Goal: Information Seeking & Learning: Learn about a topic

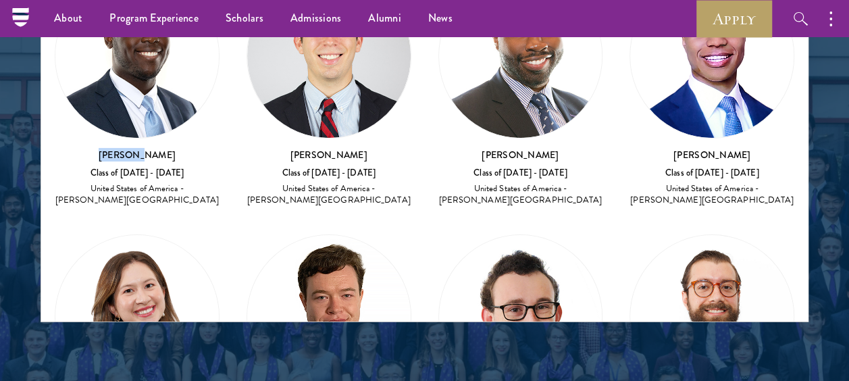
drag, startPoint x: 367, startPoint y: 150, endPoint x: 277, endPoint y: 142, distance: 90.8
click at [277, 142] on div "[PERSON_NAME] Class of [DATE] - [DATE] United States of America - [PERSON_NAME]…" at bounding box center [328, 91] width 165 height 234
copy h3 "[PERSON_NAME]"
drag, startPoint x: 554, startPoint y: 151, endPoint x: 465, endPoint y: 144, distance: 89.4
click at [465, 148] on h3 "[PERSON_NAME]" at bounding box center [520, 155] width 165 height 14
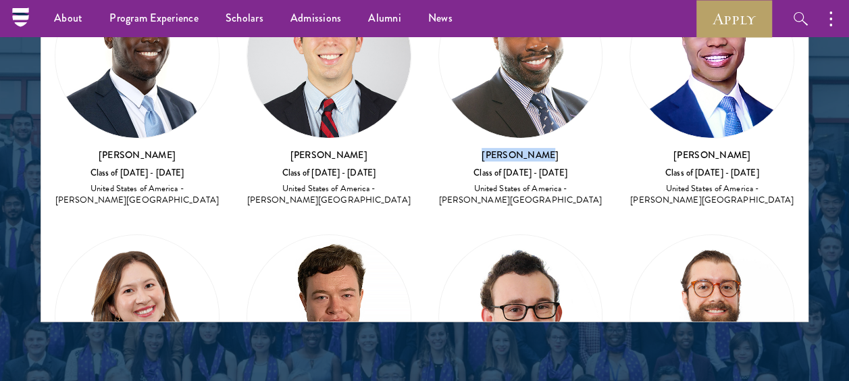
copy h3 "[PERSON_NAME]"
drag, startPoint x: 732, startPoint y: 149, endPoint x: 656, endPoint y: 157, distance: 76.7
click at [656, 157] on h3 "[PERSON_NAME]" at bounding box center [711, 155] width 165 height 14
copy h3 "[PERSON_NAME]"
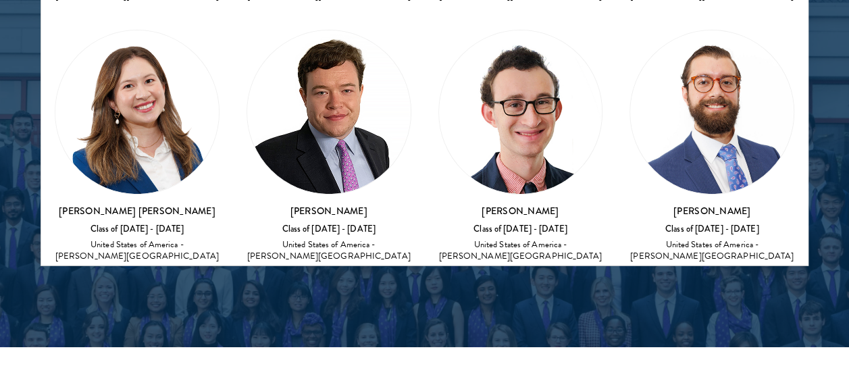
scroll to position [163, 0]
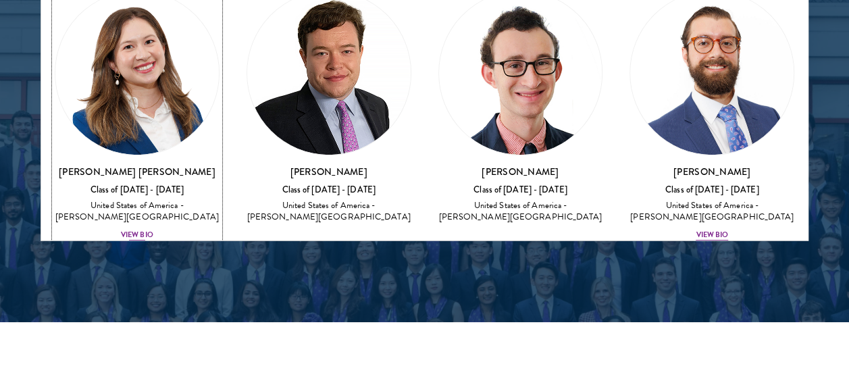
click at [162, 165] on h3 "[PERSON_NAME] [PERSON_NAME]" at bounding box center [137, 172] width 165 height 14
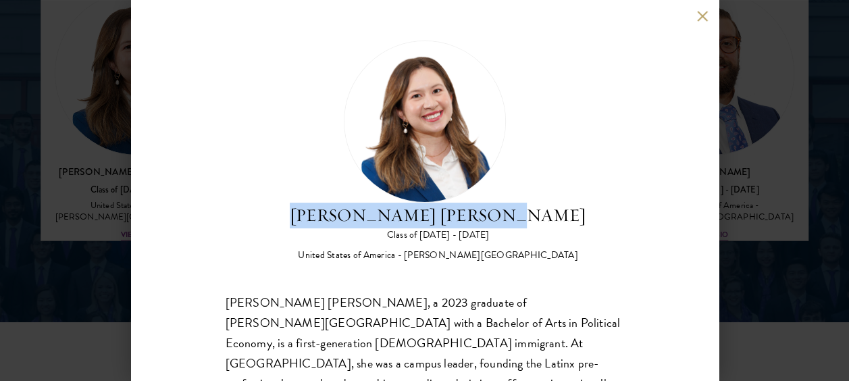
drag, startPoint x: 536, startPoint y: 221, endPoint x: 335, endPoint y: 211, distance: 201.4
click at [335, 211] on div "[PERSON_NAME] [PERSON_NAME] Class of [DATE] - [DATE] [GEOGRAPHIC_DATA] - [PERSO…" at bounding box center [425, 151] width 398 height 221
copy h2 "[PERSON_NAME] [PERSON_NAME]"
click at [700, 18] on button at bounding box center [702, 15] width 11 height 11
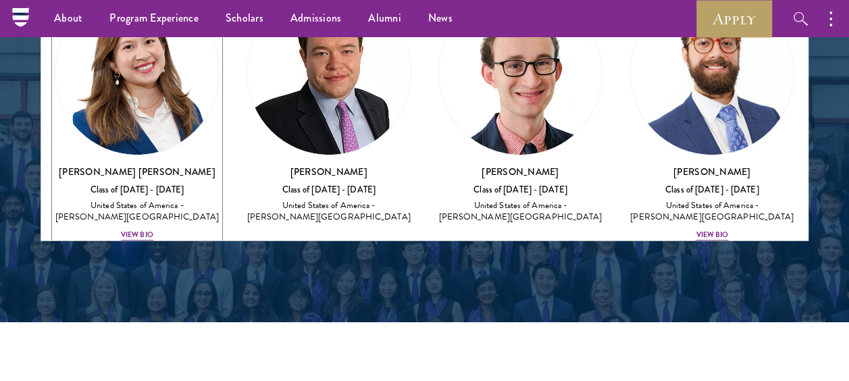
scroll to position [1900, 0]
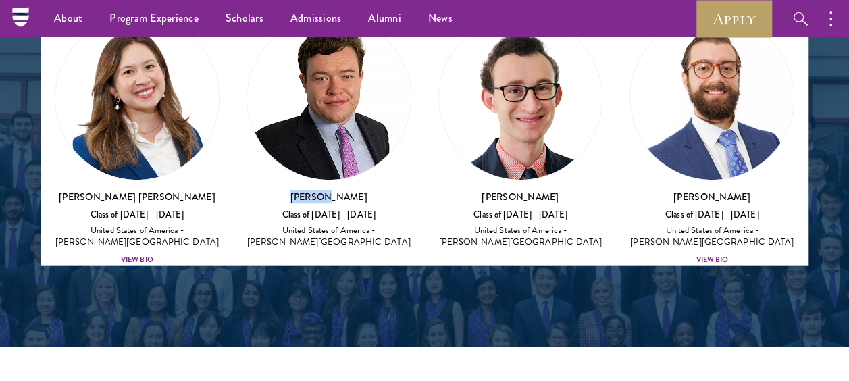
drag, startPoint x: 355, startPoint y: 177, endPoint x: 282, endPoint y: 181, distance: 73.0
click at [282, 190] on h3 "[PERSON_NAME]" at bounding box center [328, 197] width 165 height 14
copy h3 "[PERSON_NAME]"
drag, startPoint x: 559, startPoint y: 181, endPoint x: 440, endPoint y: 181, distance: 118.8
click at [440, 190] on h3 "[PERSON_NAME]" at bounding box center [520, 197] width 165 height 14
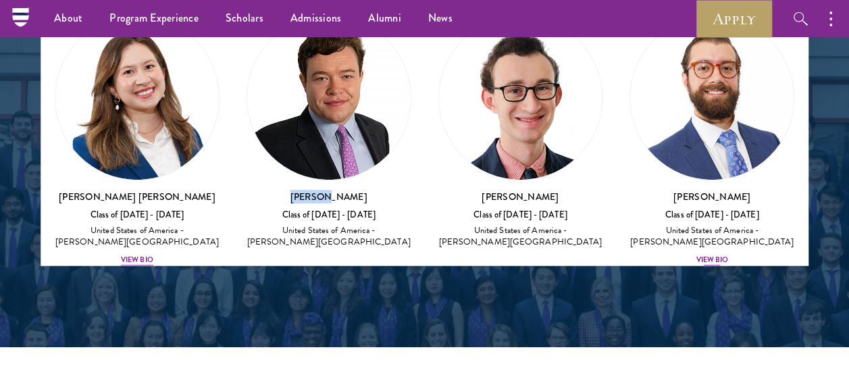
copy h3 "[PERSON_NAME]"
click at [733, 190] on h3 "[PERSON_NAME]" at bounding box center [711, 197] width 165 height 14
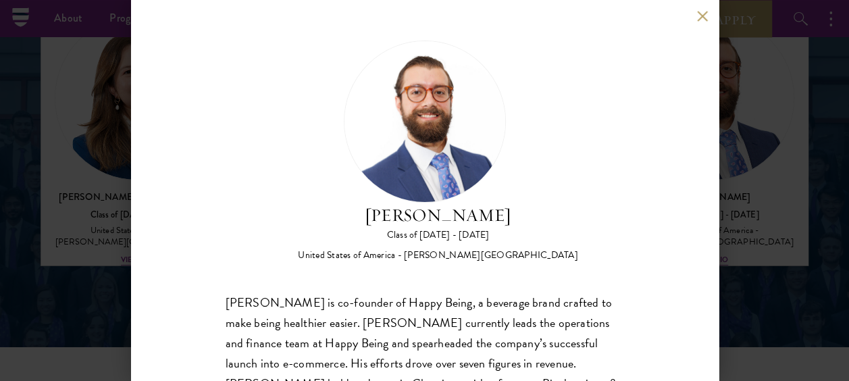
drag, startPoint x: 529, startPoint y: 213, endPoint x: 347, endPoint y: 213, distance: 182.3
click at [347, 213] on div "[PERSON_NAME] Class of [DATE] - [DATE] [GEOGRAPHIC_DATA] - [PERSON_NAME][GEOGRA…" at bounding box center [425, 151] width 398 height 221
copy h2 "[PERSON_NAME]"
click at [702, 18] on button at bounding box center [702, 15] width 11 height 11
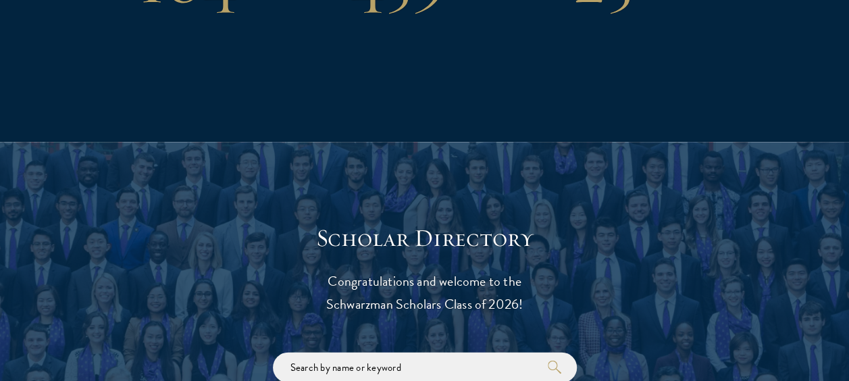
scroll to position [1622, 0]
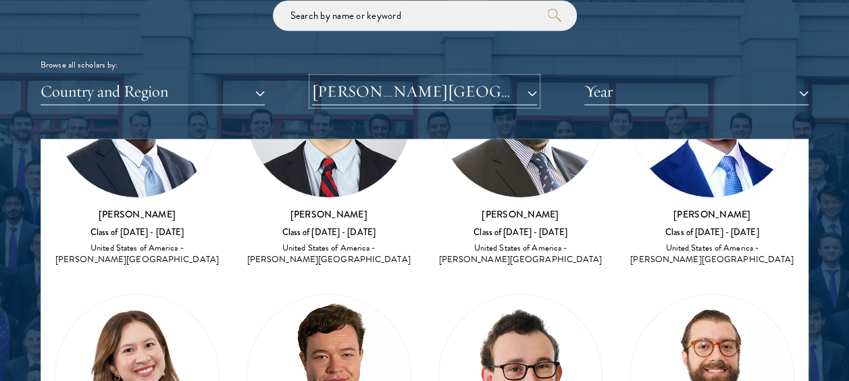
click at [534, 92] on button "[PERSON_NAME][GEOGRAPHIC_DATA]" at bounding box center [424, 92] width 224 height 28
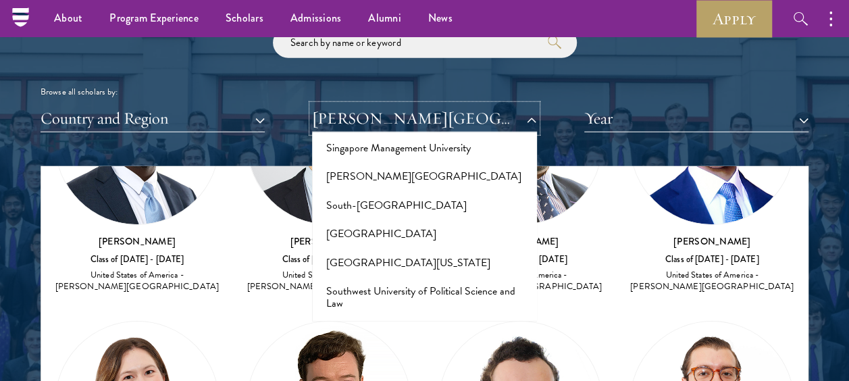
scroll to position [7895, 0]
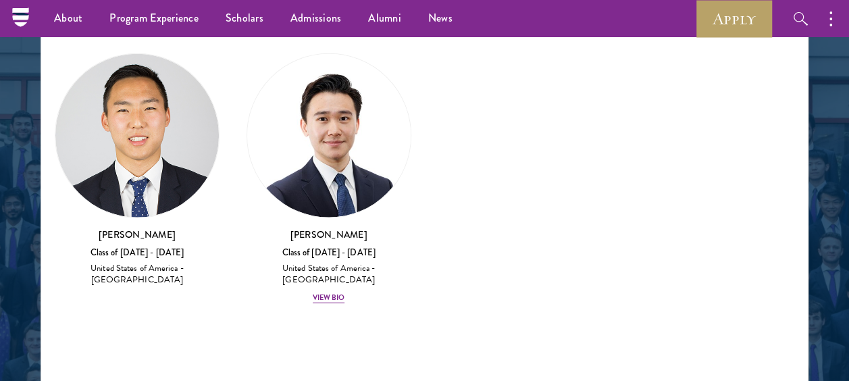
scroll to position [1758, 0]
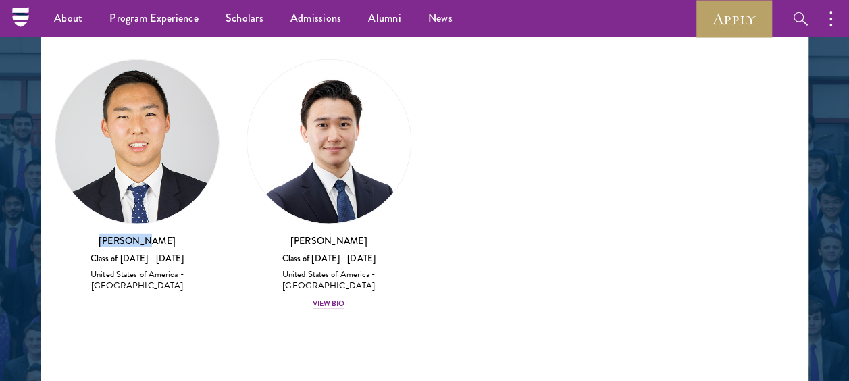
drag, startPoint x: 174, startPoint y: 236, endPoint x: 114, endPoint y: 238, distance: 60.1
click at [114, 238] on h3 "[PERSON_NAME]" at bounding box center [137, 241] width 165 height 14
copy h3 "[PERSON_NAME]"
click at [326, 234] on h3 "[PERSON_NAME]" at bounding box center [328, 241] width 165 height 14
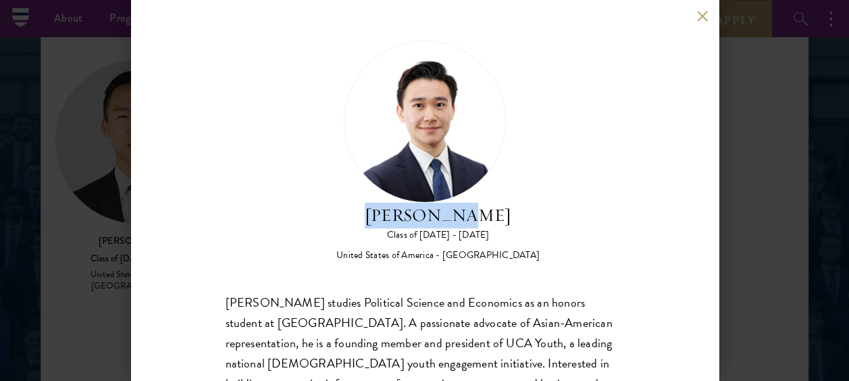
drag, startPoint x: 487, startPoint y: 217, endPoint x: 373, endPoint y: 203, distance: 115.6
click at [373, 203] on h2 "[PERSON_NAME]" at bounding box center [437, 216] width 203 height 26
copy h2 "[PERSON_NAME]"
click at [704, 23] on div "[PERSON_NAME] Class of [DATE] - [DATE] [GEOGRAPHIC_DATA] - [GEOGRAPHIC_DATA] [P…" at bounding box center [424, 190] width 587 height 381
click at [702, 19] on button at bounding box center [702, 15] width 11 height 11
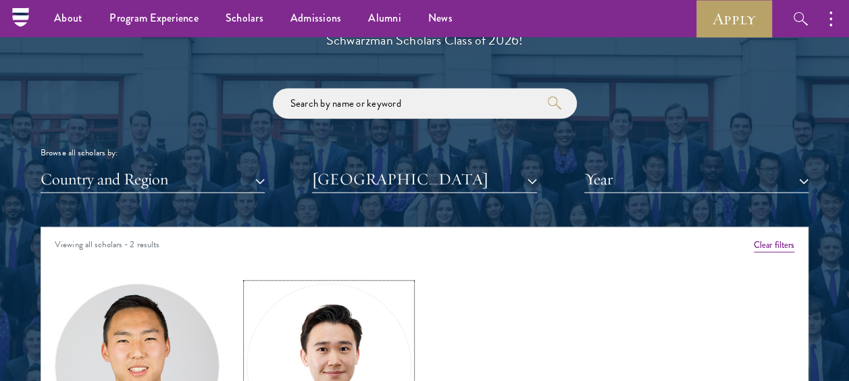
scroll to position [1528, 0]
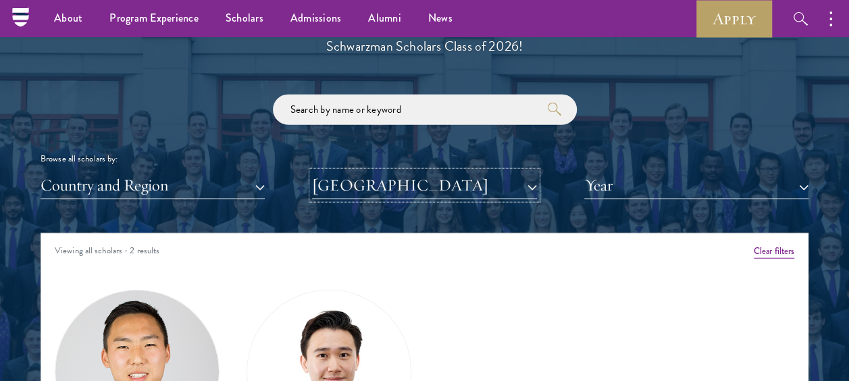
click at [533, 184] on button "[GEOGRAPHIC_DATA]" at bounding box center [424, 185] width 224 height 28
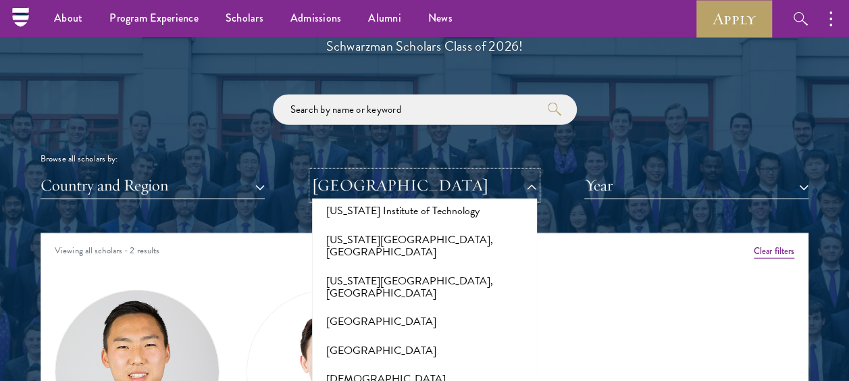
scroll to position [1133, 0]
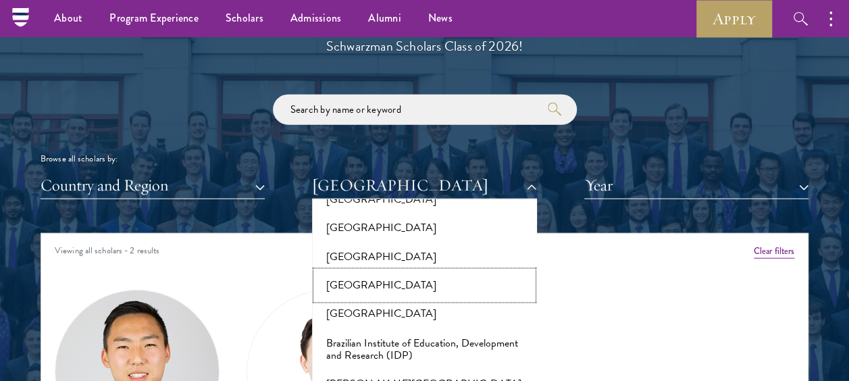
click at [378, 271] on button "[GEOGRAPHIC_DATA]" at bounding box center [424, 285] width 216 height 28
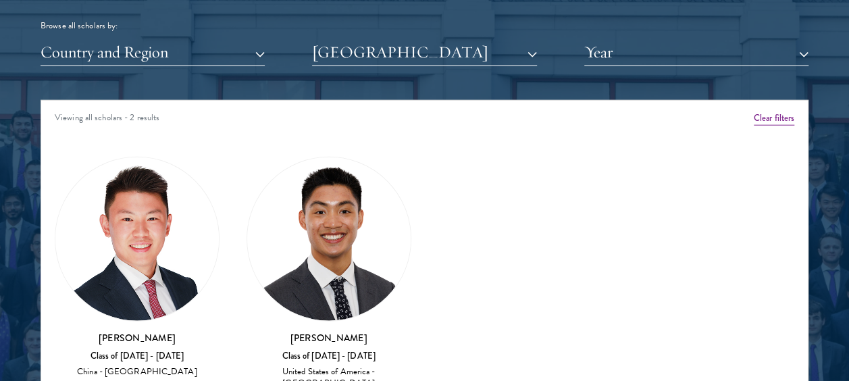
scroll to position [1663, 0]
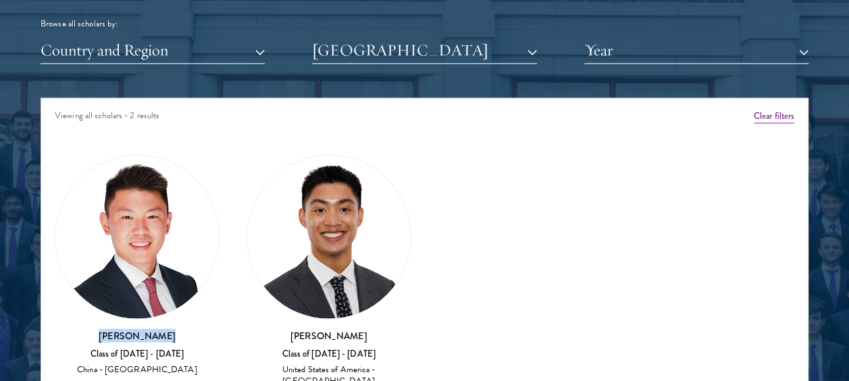
drag, startPoint x: 171, startPoint y: 334, endPoint x: 99, endPoint y: 332, distance: 71.6
click at [99, 332] on h3 "[PERSON_NAME]" at bounding box center [137, 336] width 165 height 14
copy h3 "[PERSON_NAME]"
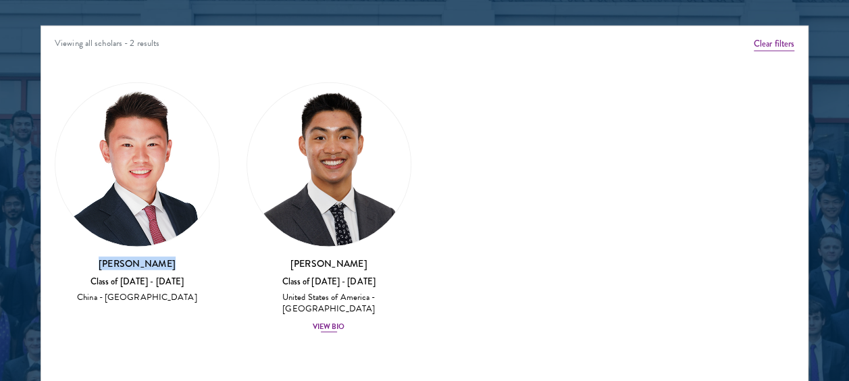
scroll to position [1771, 0]
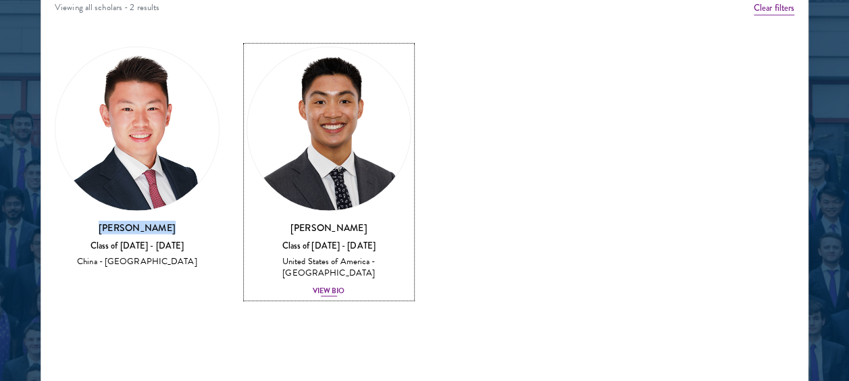
click at [336, 227] on h3 "[PERSON_NAME]" at bounding box center [328, 228] width 165 height 14
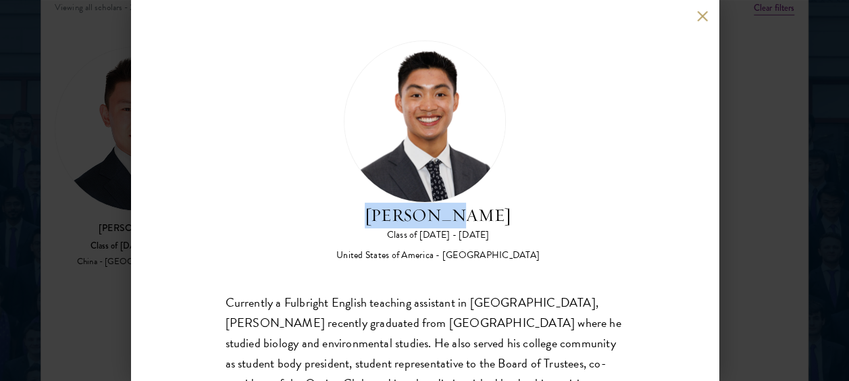
drag, startPoint x: 481, startPoint y: 215, endPoint x: 390, endPoint y: 211, distance: 91.2
click at [390, 211] on h2 "[PERSON_NAME]" at bounding box center [437, 216] width 203 height 26
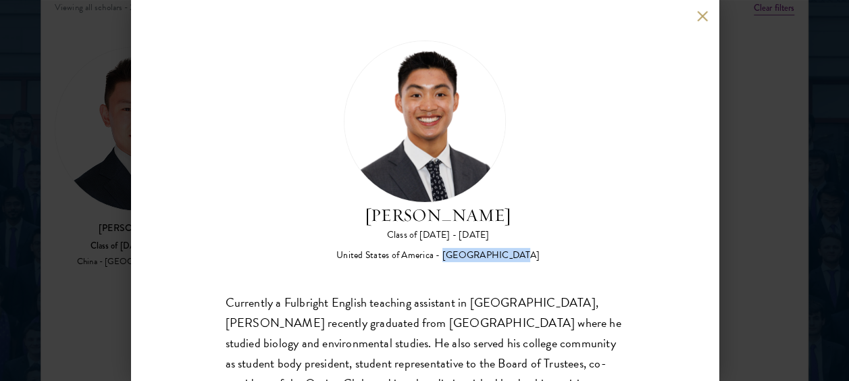
drag, startPoint x: 521, startPoint y: 253, endPoint x: 456, endPoint y: 255, distance: 65.5
click at [456, 255] on div "[PERSON_NAME] Class of [DATE] - [DATE] [GEOGRAPHIC_DATA] - [GEOGRAPHIC_DATA]" at bounding box center [425, 151] width 398 height 221
click at [699, 16] on button at bounding box center [702, 15] width 11 height 11
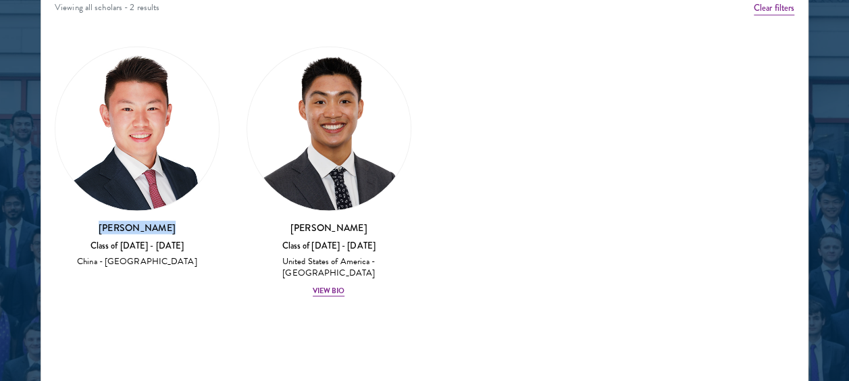
drag, startPoint x: 169, startPoint y: 227, endPoint x: 88, endPoint y: 228, distance: 81.0
click at [88, 228] on h3 "[PERSON_NAME]" at bounding box center [137, 228] width 165 height 14
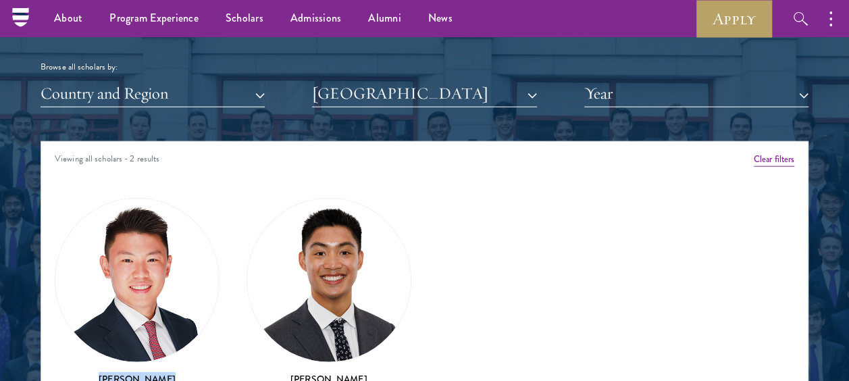
scroll to position [1589, 0]
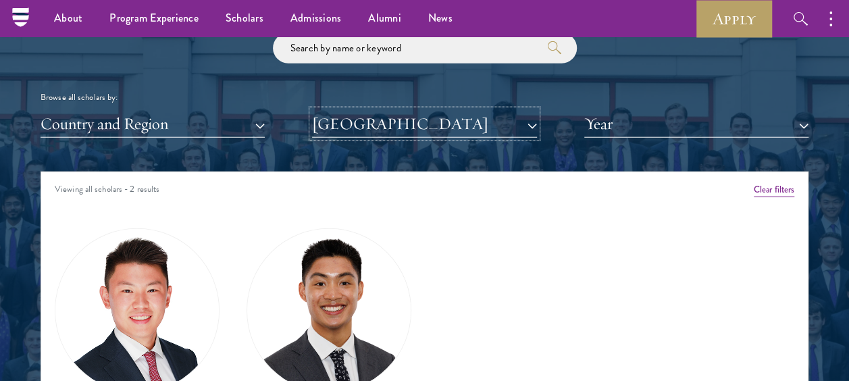
click at [532, 125] on button "[GEOGRAPHIC_DATA]" at bounding box center [424, 124] width 224 height 28
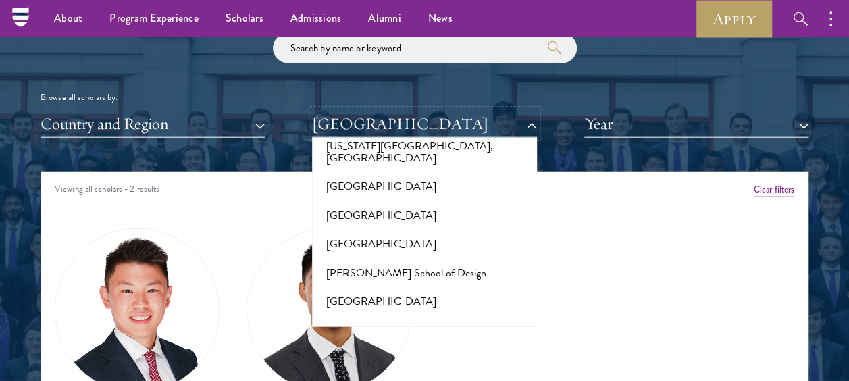
scroll to position [6453, 0]
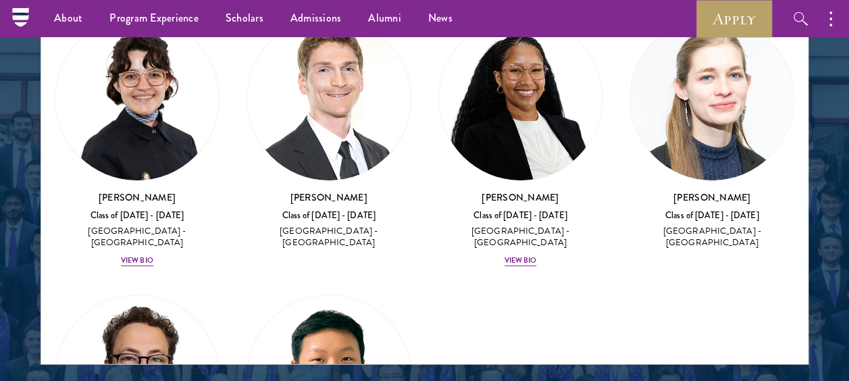
scroll to position [1771, 0]
